Goal: Find specific page/section: Find specific page/section

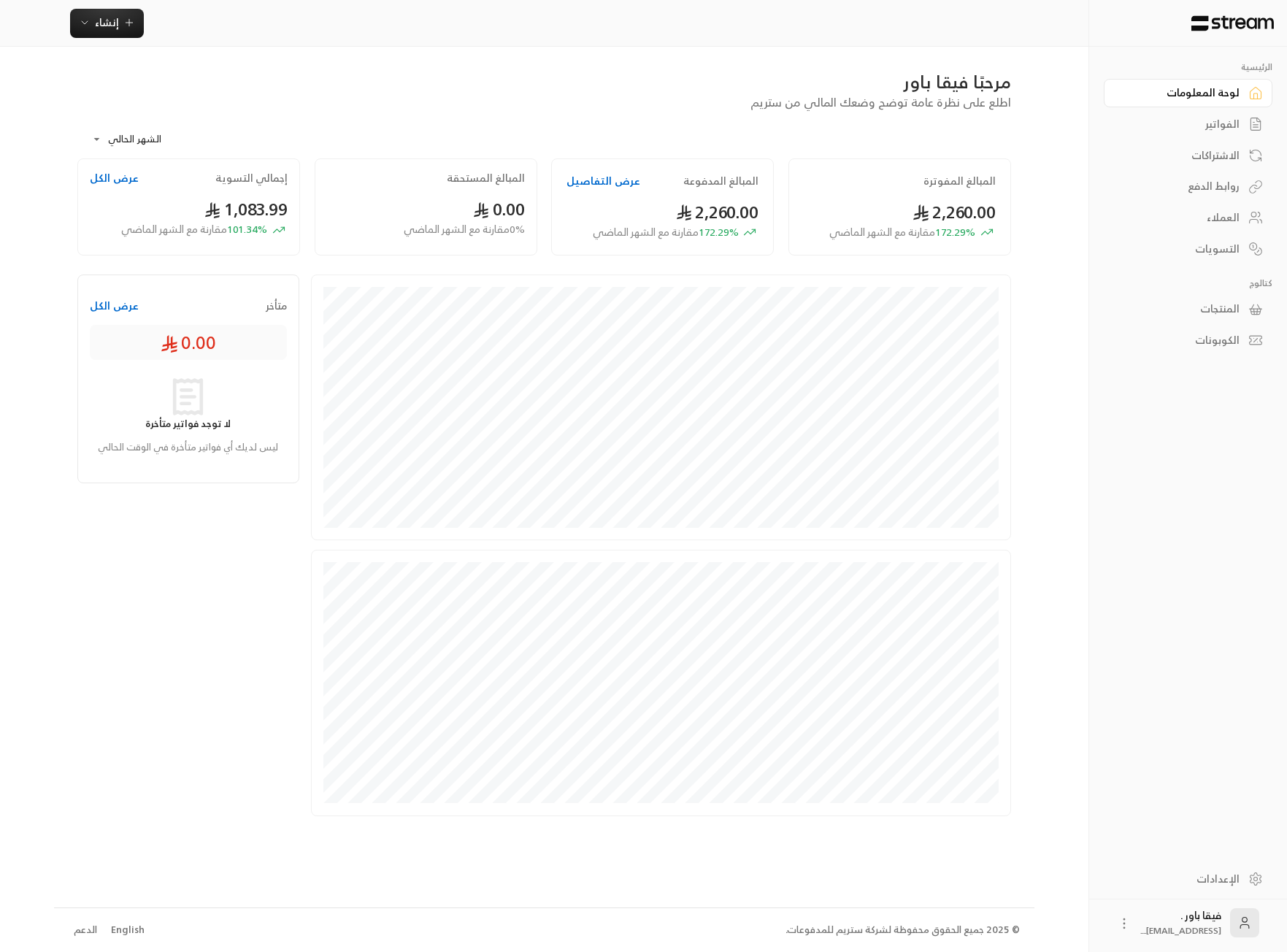
click at [1198, 226] on link "العملاء" at bounding box center [1188, 218] width 169 height 29
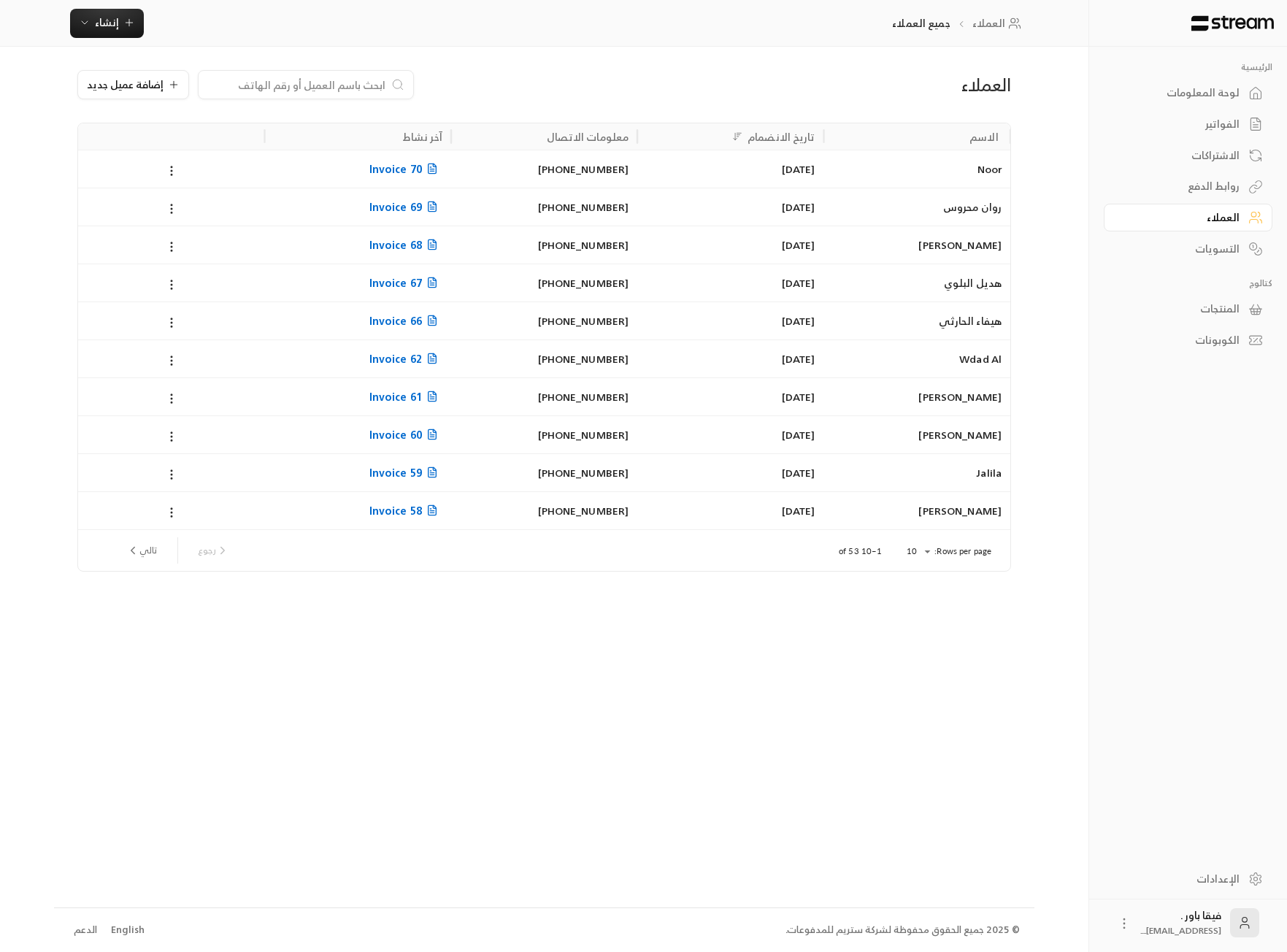
click at [963, 431] on div "[PERSON_NAME]" at bounding box center [917, 434] width 169 height 38
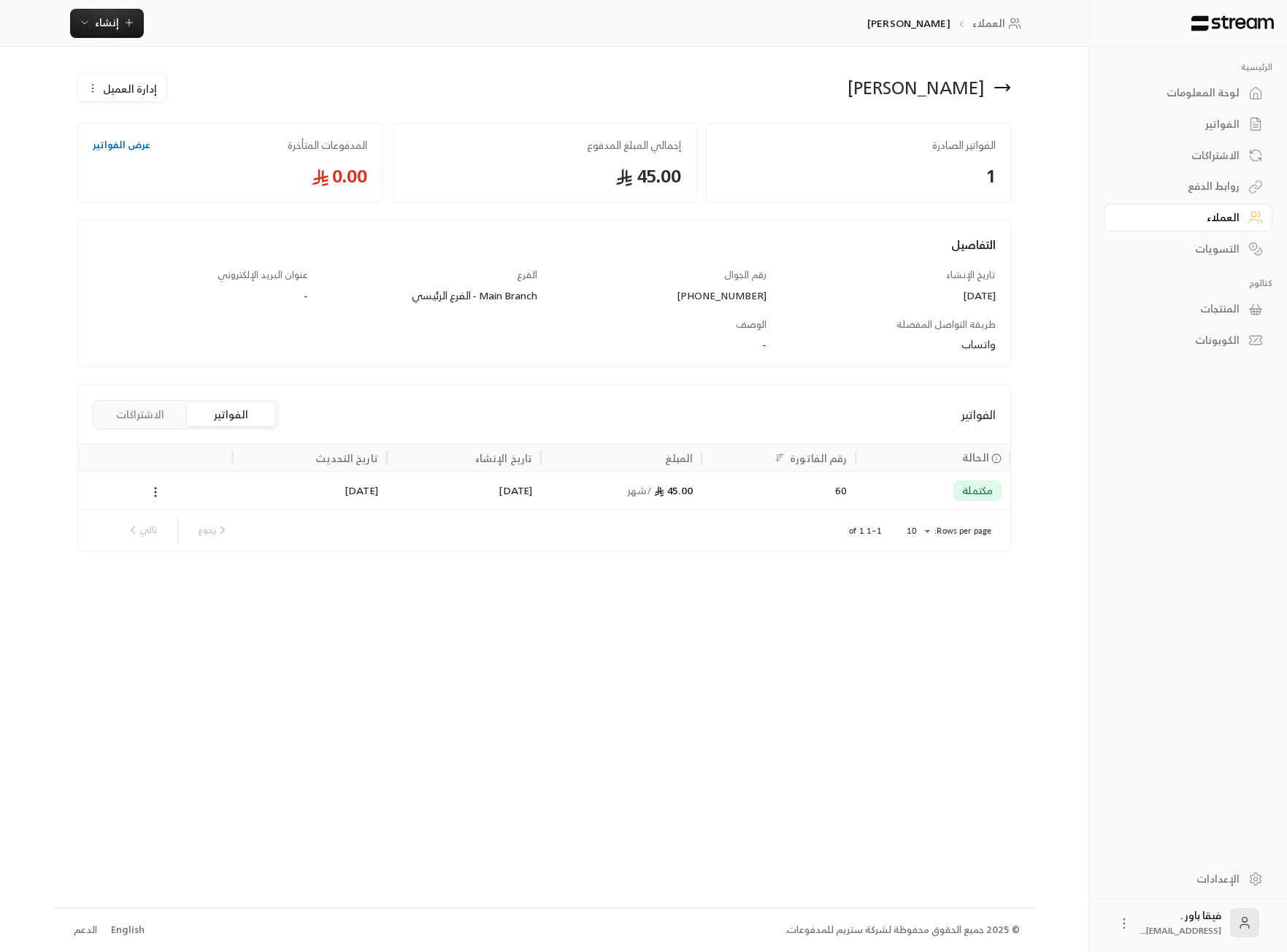
click at [1008, 91] on icon at bounding box center [1003, 87] width 17 height 17
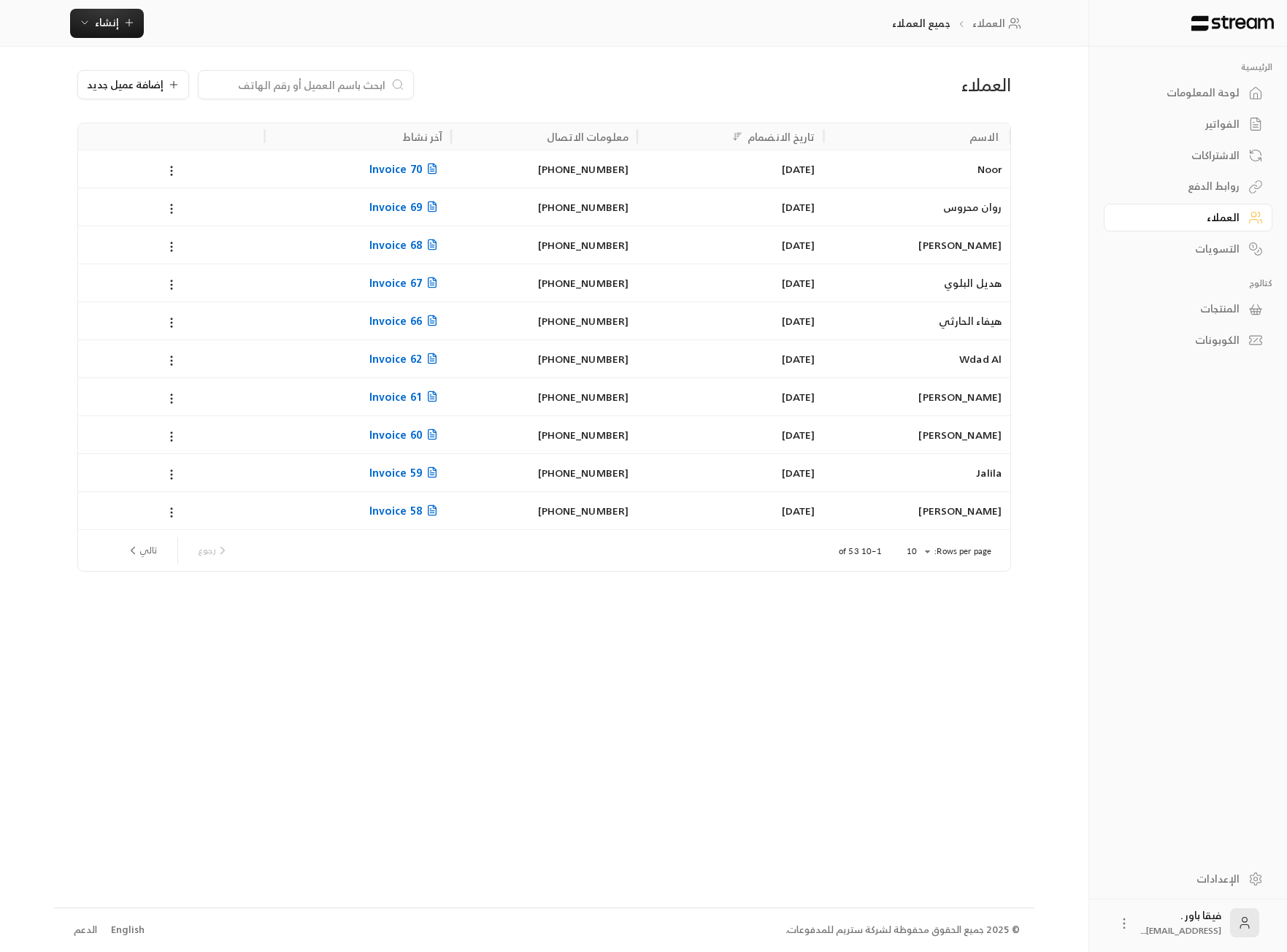
click at [970, 511] on div "[PERSON_NAME]" at bounding box center [917, 511] width 169 height 38
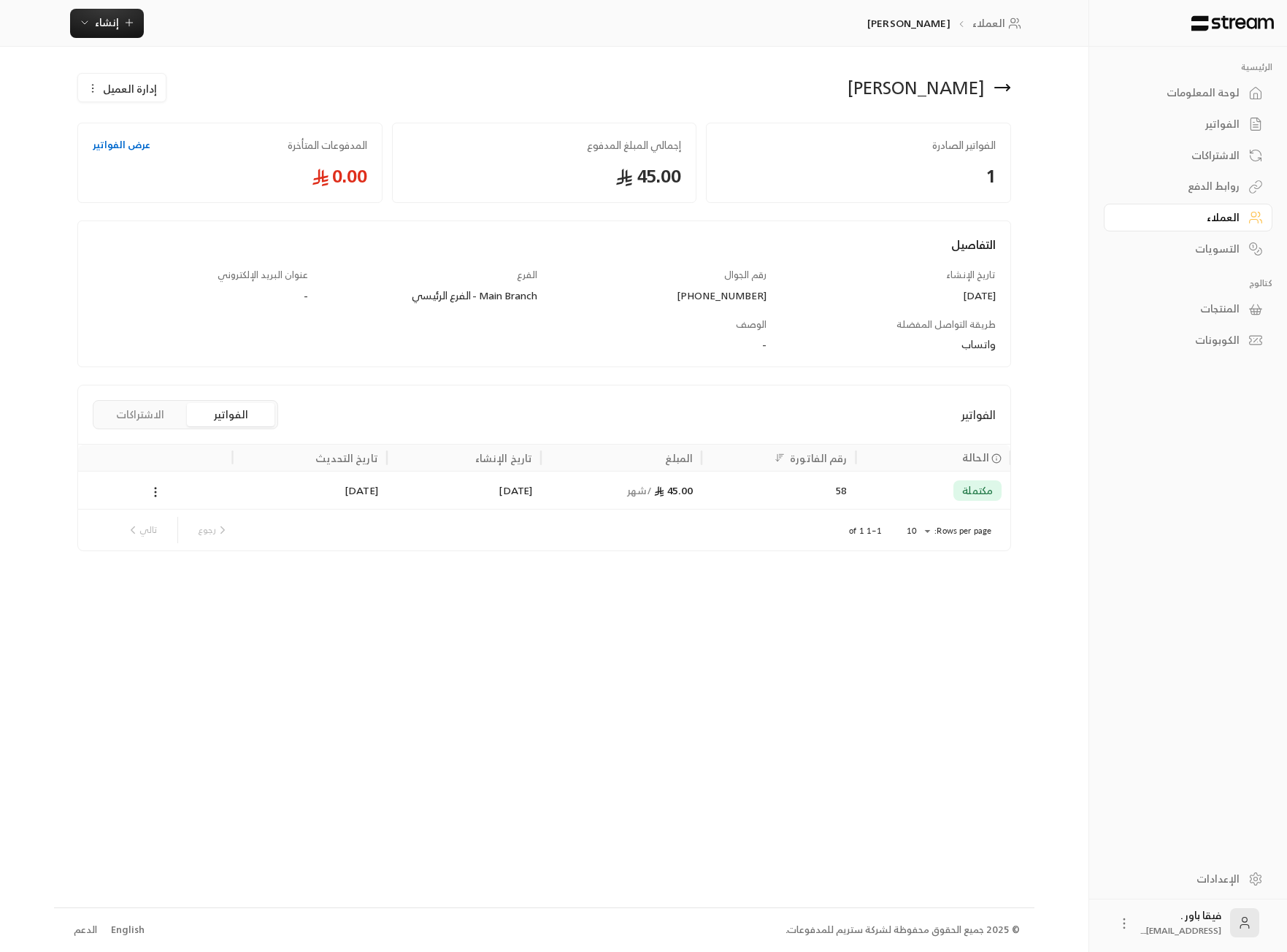
click at [1012, 91] on div "[PERSON_NAME]" at bounding box center [782, 87] width 474 height 35
